Goal: Navigation & Orientation: Find specific page/section

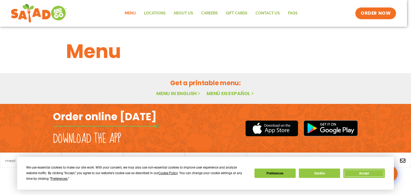
click at [359, 176] on button "Accept" at bounding box center [363, 173] width 41 height 9
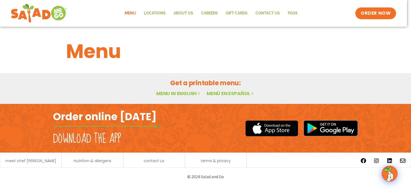
click at [180, 94] on link "Menu in English" at bounding box center [178, 93] width 45 height 7
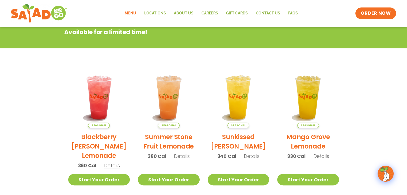
scroll to position [54, 0]
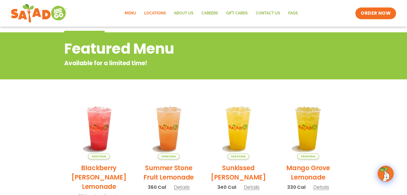
click at [158, 14] on link "Locations" at bounding box center [155, 13] width 30 height 12
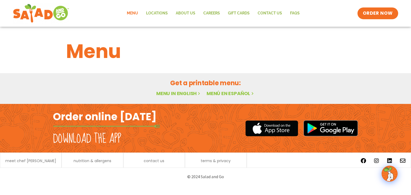
click at [187, 93] on link "Menu in English" at bounding box center [178, 93] width 45 height 7
click at [391, 177] on img at bounding box center [389, 173] width 15 height 15
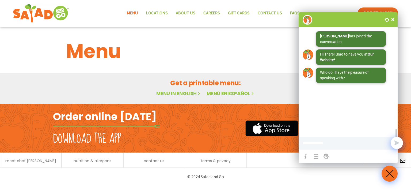
click at [392, 20] on span at bounding box center [392, 19] width 5 height 5
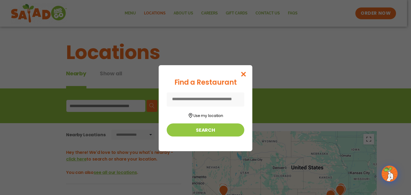
click at [229, 96] on input at bounding box center [206, 100] width 78 height 14
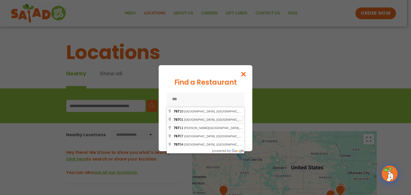
type input "**********"
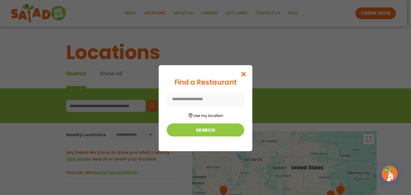
type input "**********"
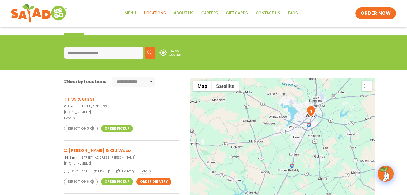
scroll to position [54, 0]
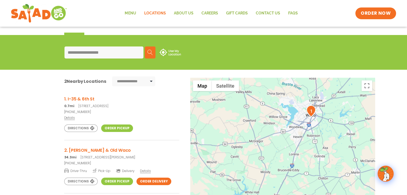
click at [86, 101] on h3 "1. I-35 & 6th St" at bounding box center [121, 99] width 115 height 7
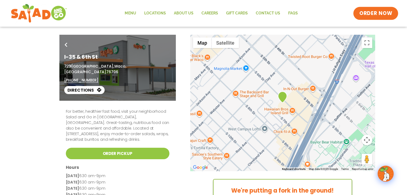
click at [358, 13] on link "ORDER NOW" at bounding box center [375, 13] width 45 height 13
